Goal: Transaction & Acquisition: Book appointment/travel/reservation

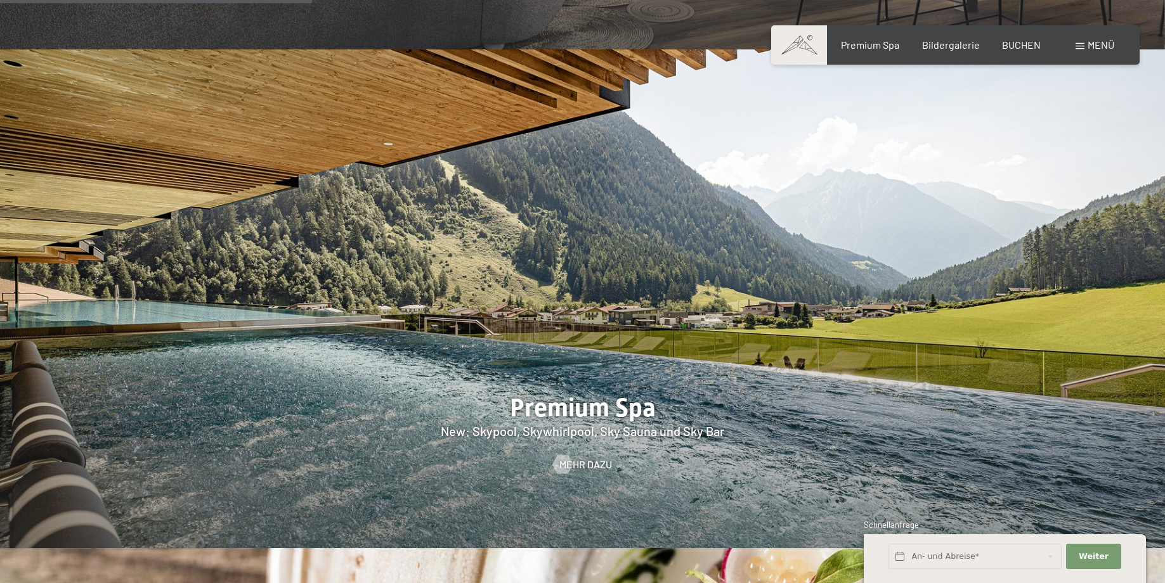
scroll to position [2002, 0]
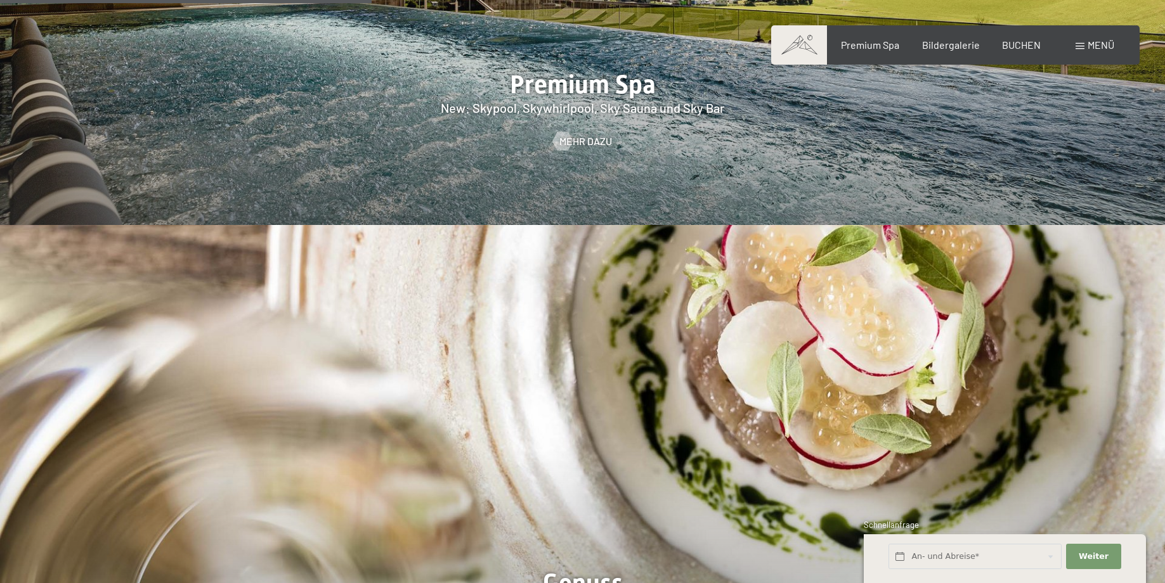
click at [1102, 46] on span "Menü" at bounding box center [1100, 45] width 27 height 12
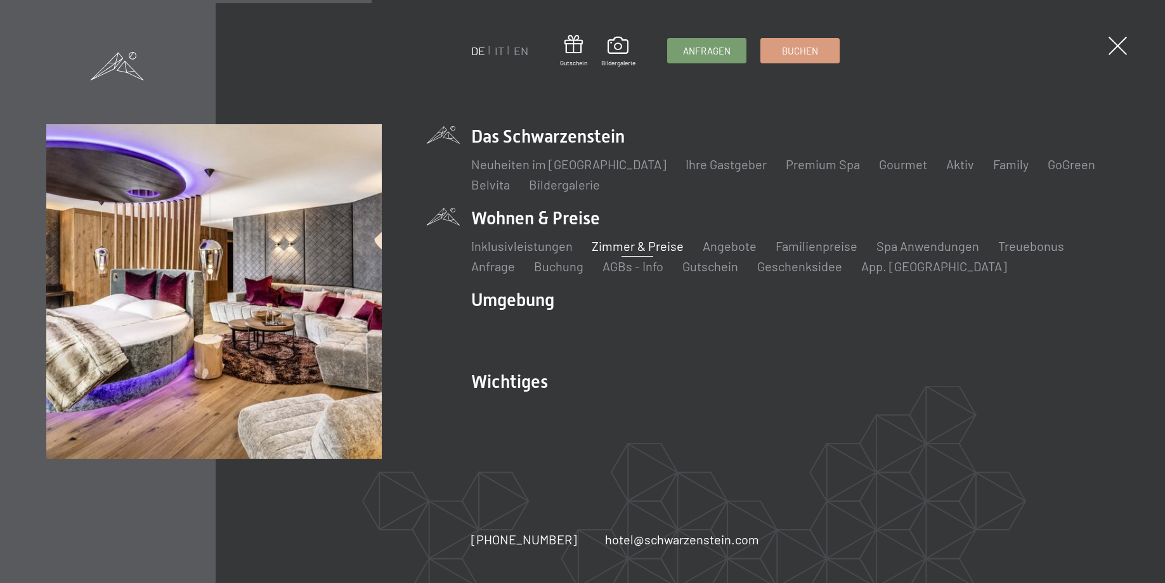
click at [610, 250] on link "Zimmer & Preise" at bounding box center [637, 245] width 92 height 15
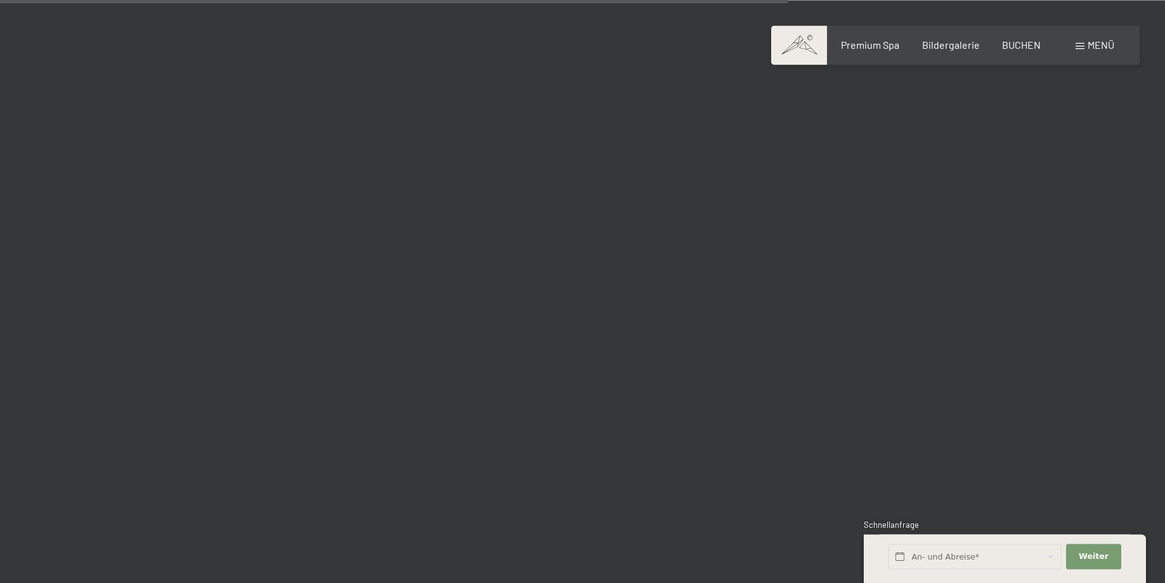
scroll to position [2651, 0]
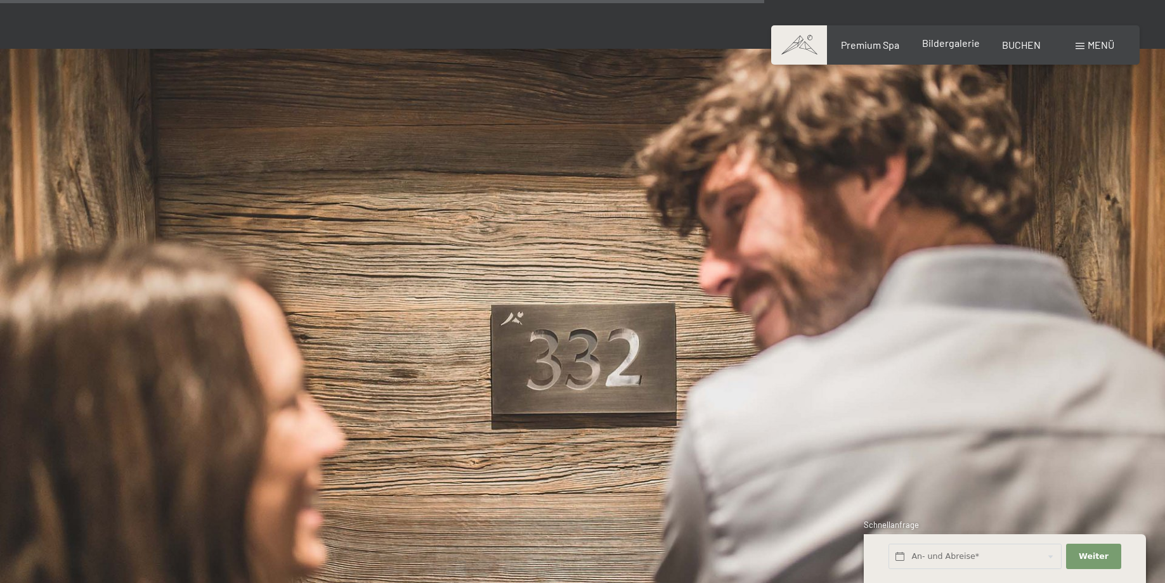
click at [955, 44] on span "Bildergalerie" at bounding box center [951, 43] width 58 height 12
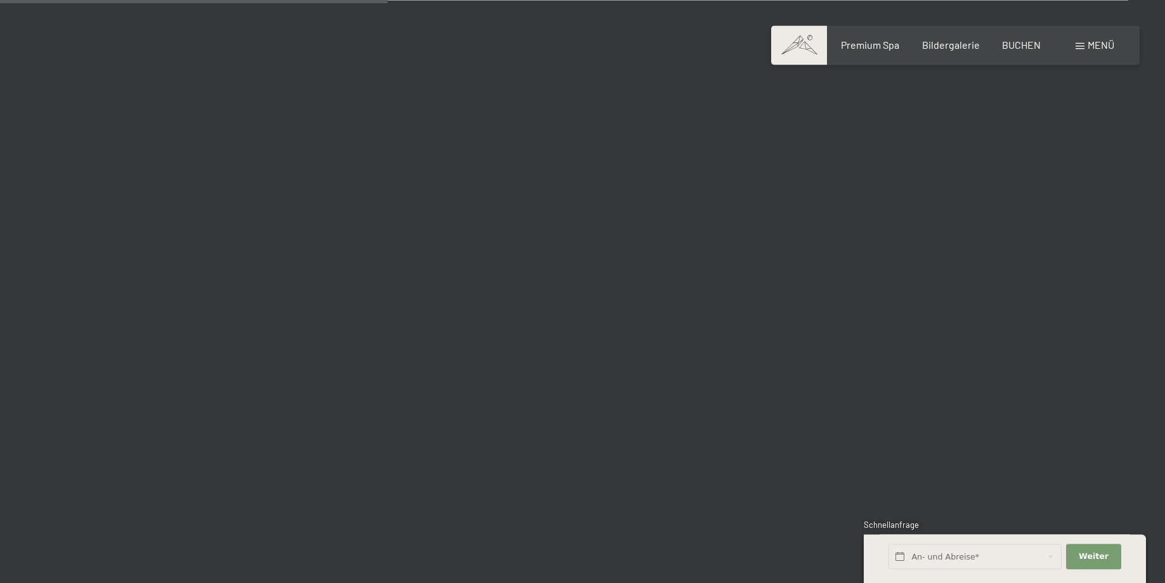
scroll to position [5367, 0]
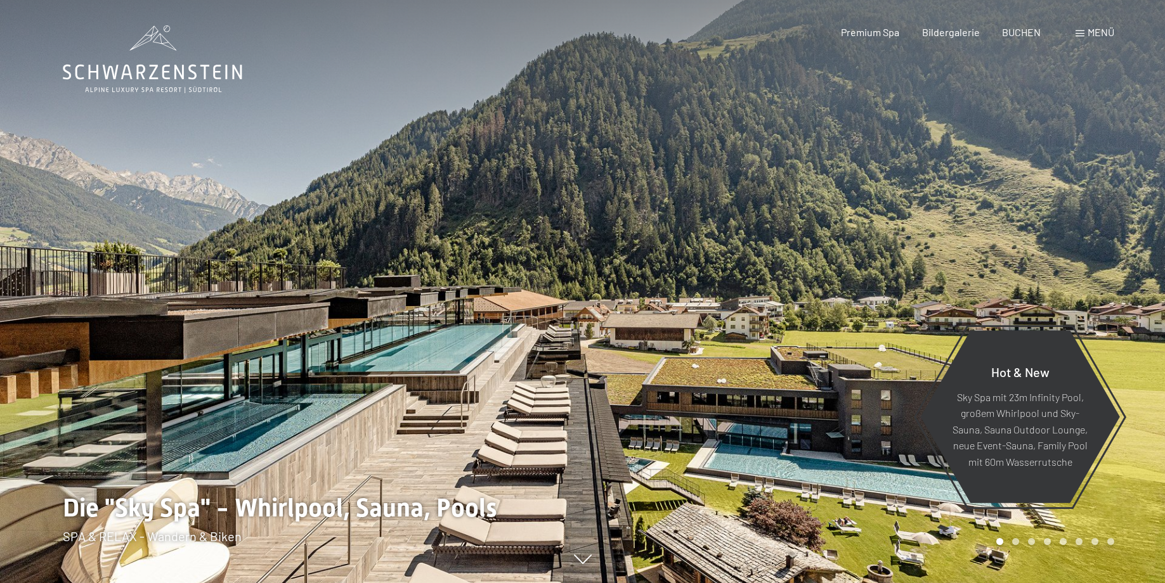
click at [1094, 32] on span "Menü" at bounding box center [1100, 32] width 27 height 12
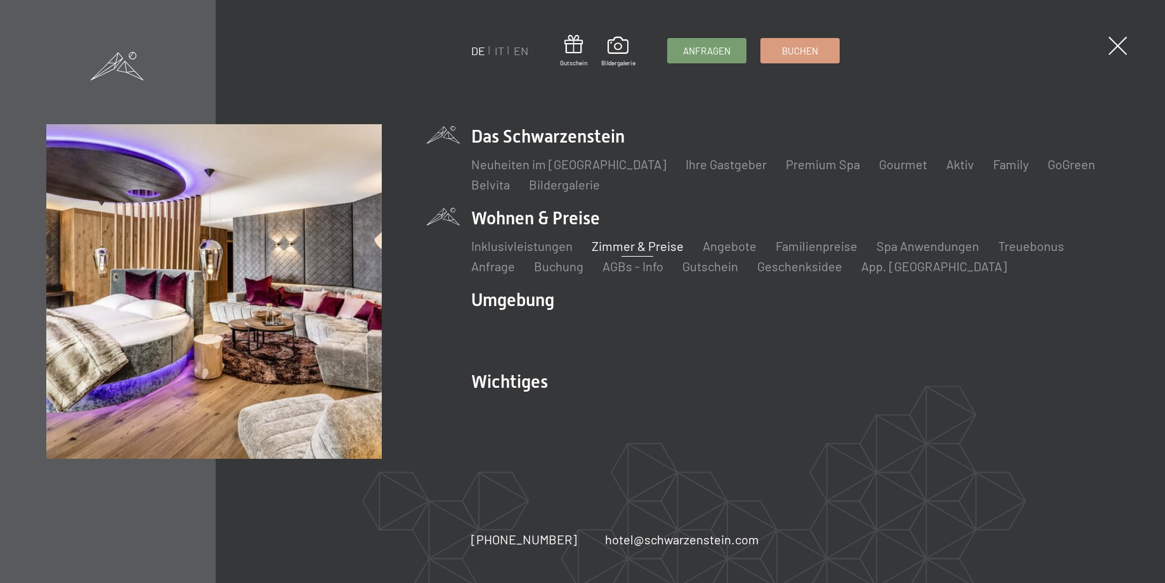
click at [619, 249] on link "Zimmer & Preise" at bounding box center [637, 245] width 92 height 15
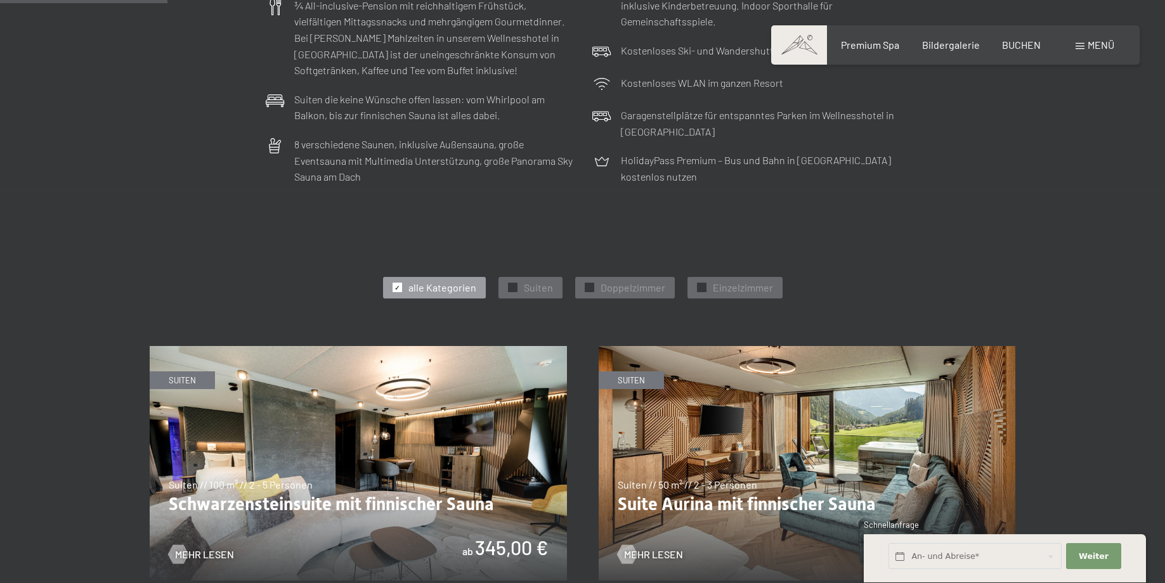
scroll to position [582, 0]
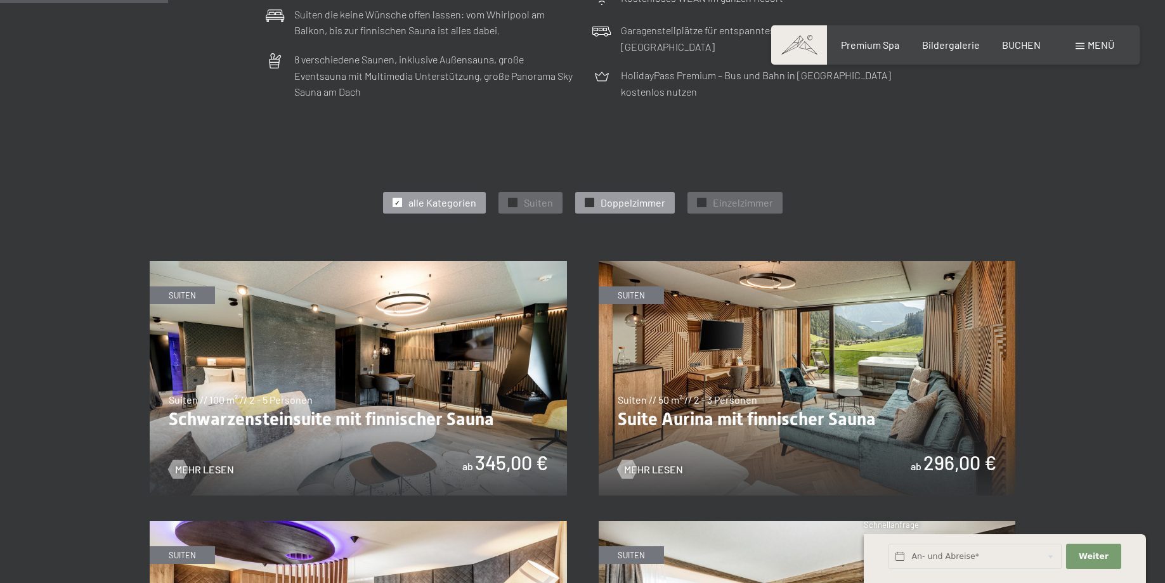
click at [614, 205] on span "Doppelzimmer" at bounding box center [632, 203] width 65 height 14
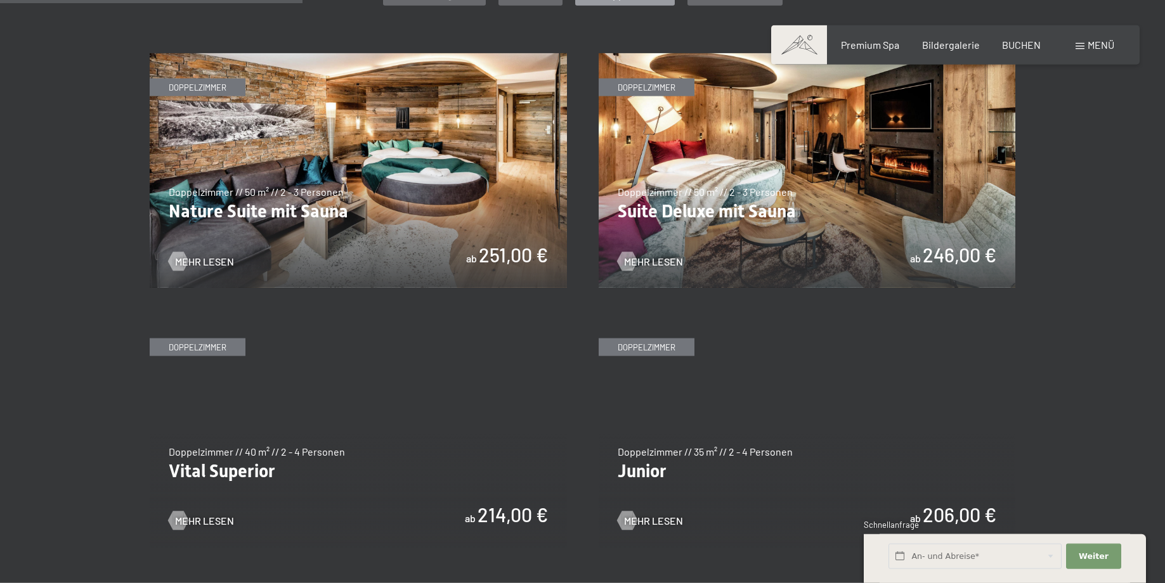
scroll to position [841, 0]
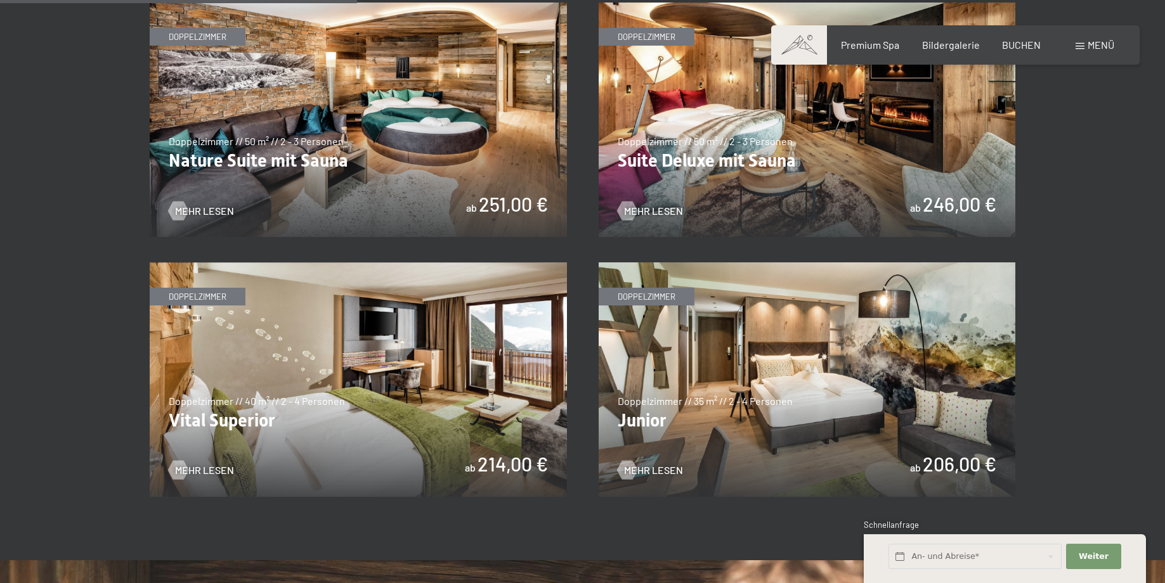
click at [495, 203] on img at bounding box center [358, 120] width 417 height 235
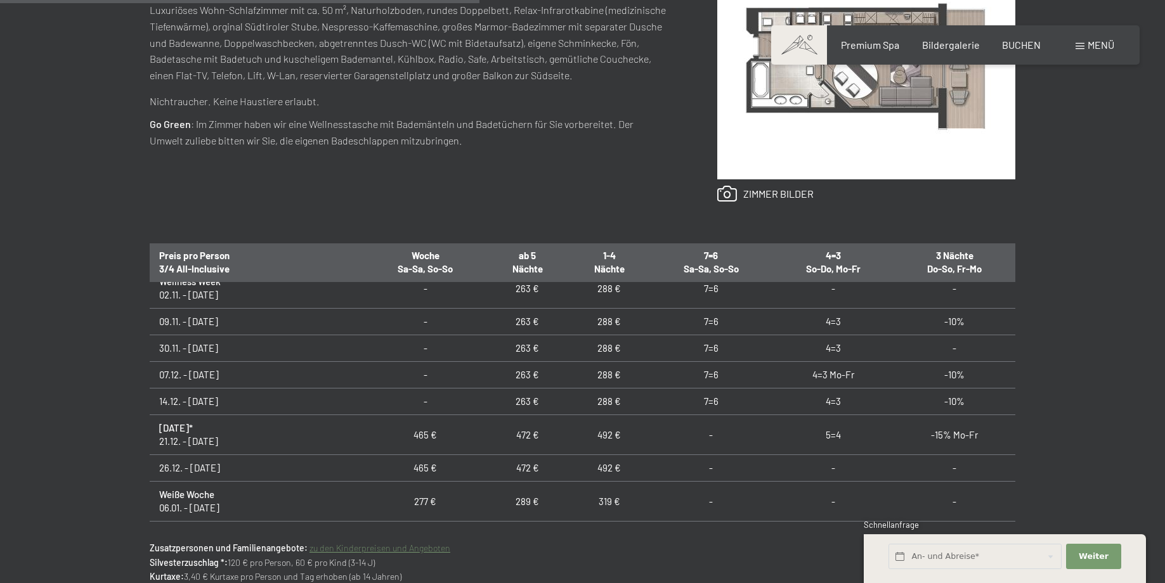
scroll to position [776, 0]
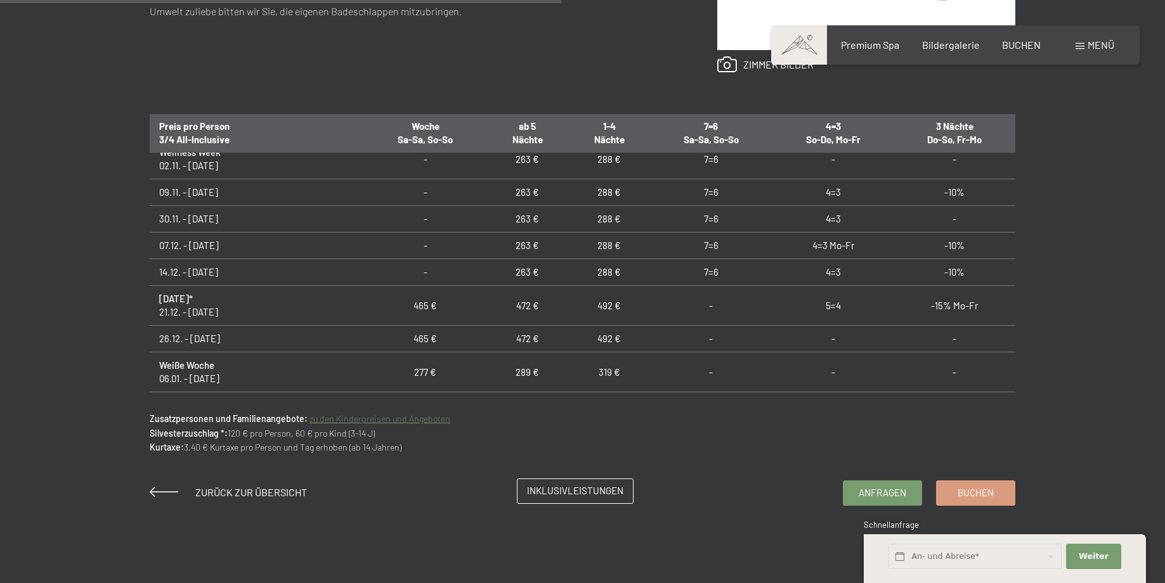
click at [573, 487] on span "Inklusivleistungen" at bounding box center [575, 490] width 96 height 13
